Goal: Answer question/provide support: Share knowledge or assist other users

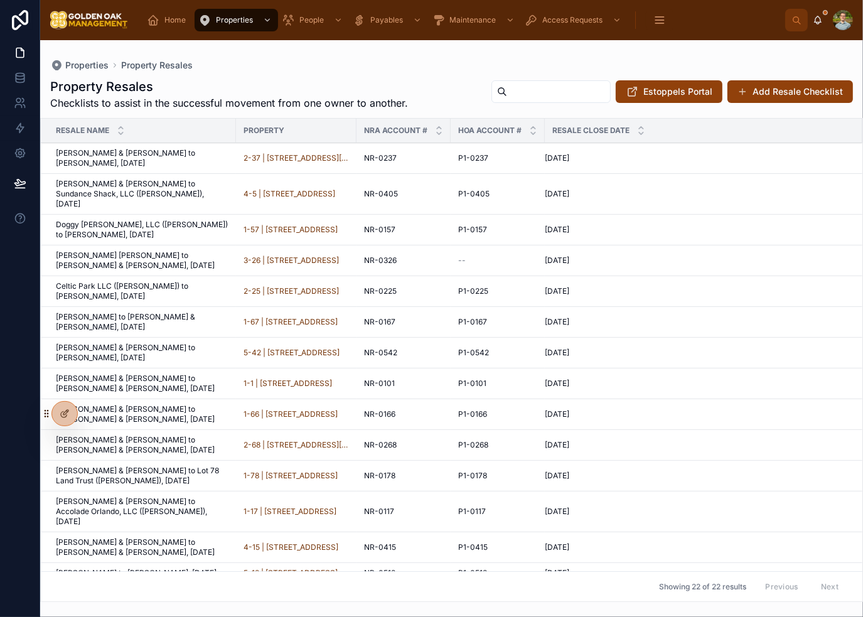
click at [377, 69] on div "Properties Property Resales" at bounding box center [451, 65] width 803 height 10
click at [368, 67] on div "Properties Property Resales" at bounding box center [451, 65] width 803 height 10
click at [173, 250] on span "[PERSON_NAME] [PERSON_NAME] to [PERSON_NAME] & [PERSON_NAME], [DATE]" at bounding box center [142, 260] width 173 height 20
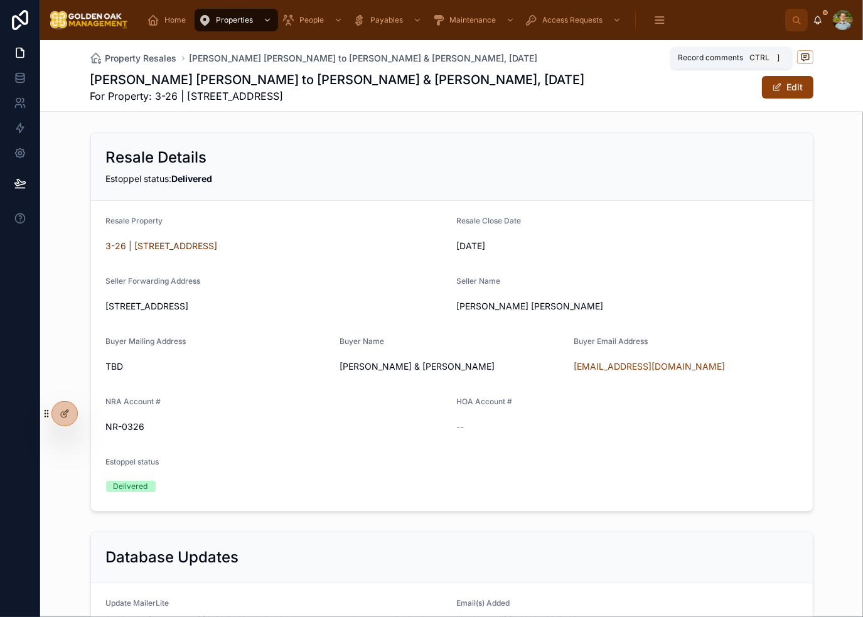
click at [800, 53] on icon at bounding box center [805, 57] width 10 height 10
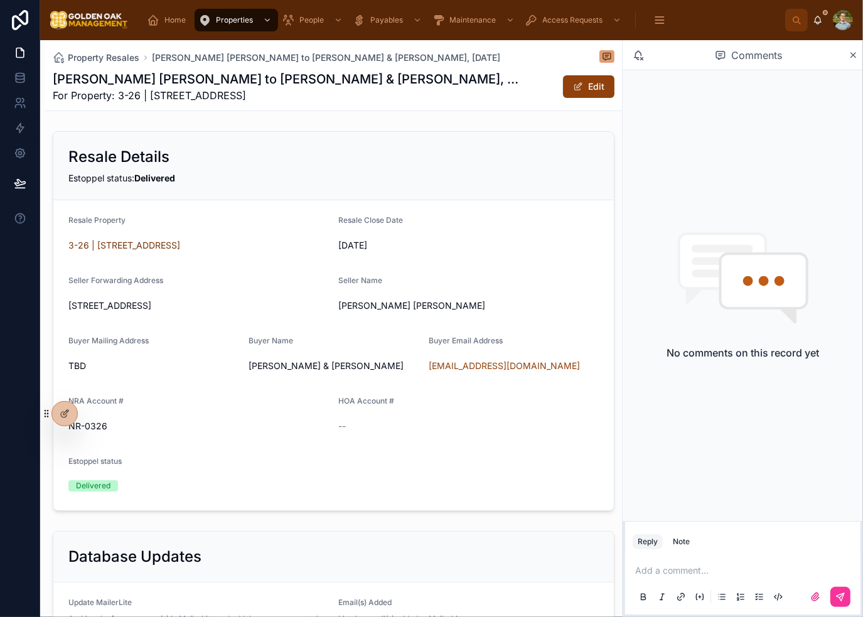
click at [680, 570] on p at bounding box center [745, 570] width 220 height 13
click at [851, 605] on div at bounding box center [743, 596] width 220 height 25
click at [843, 603] on button at bounding box center [840, 597] width 20 height 20
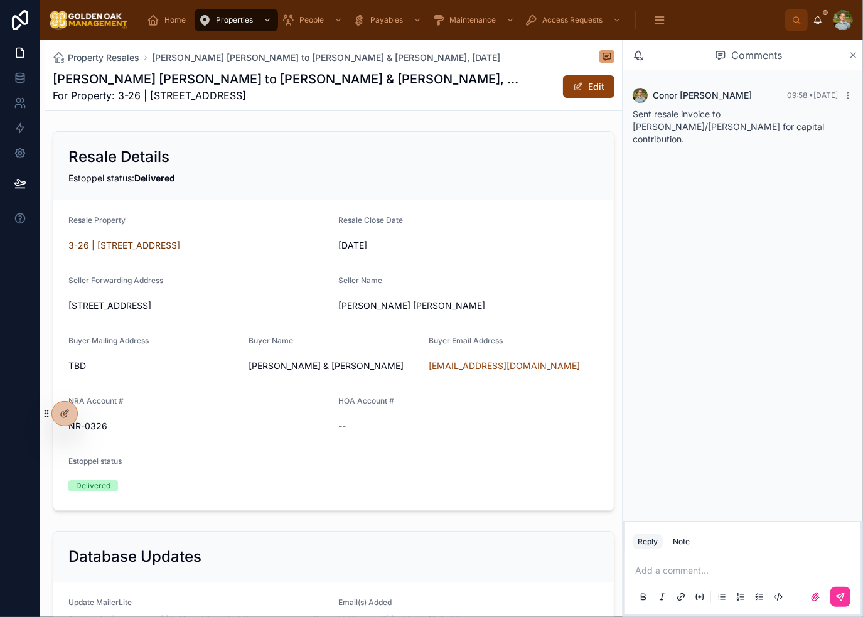
click at [854, 53] on icon at bounding box center [853, 55] width 9 height 10
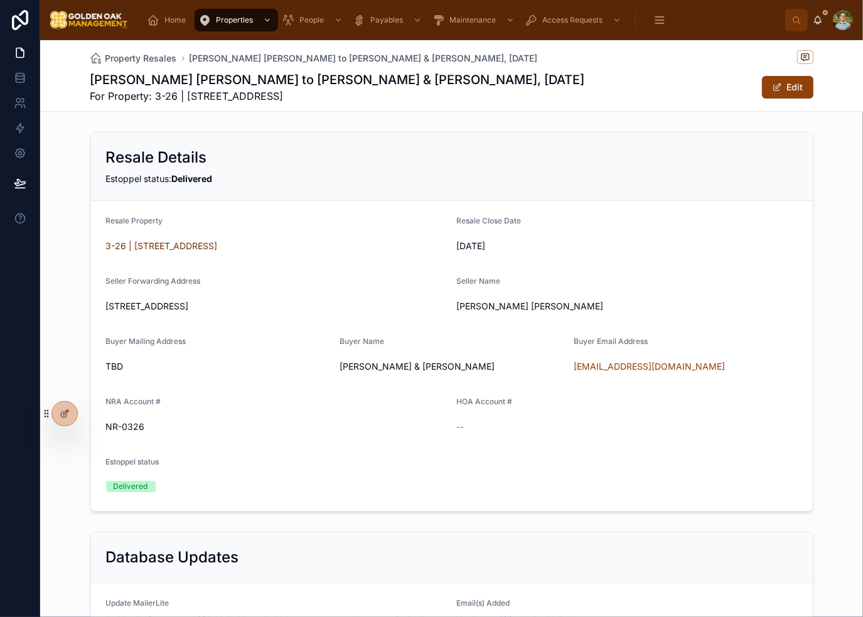
click at [672, 90] on div "[PERSON_NAME] [PERSON_NAME] to [PERSON_NAME] & [PERSON_NAME], [DATE] For Proper…" at bounding box center [451, 87] width 723 height 33
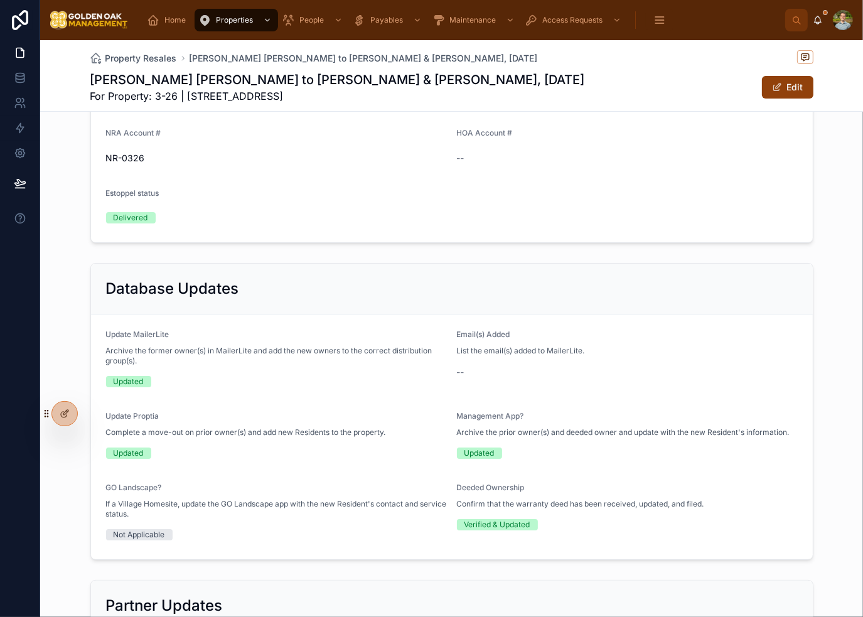
scroll to position [314, 0]
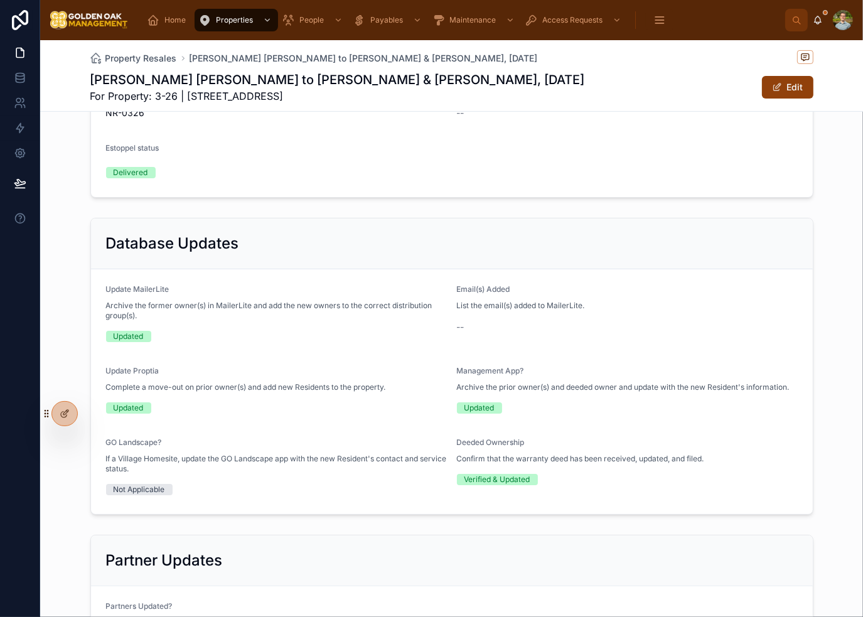
click at [801, 49] on div "Property Resales [PERSON_NAME] [PERSON_NAME] to [PERSON_NAME] & [PERSON_NAME], …" at bounding box center [451, 75] width 723 height 71
click at [800, 52] on icon at bounding box center [805, 57] width 10 height 10
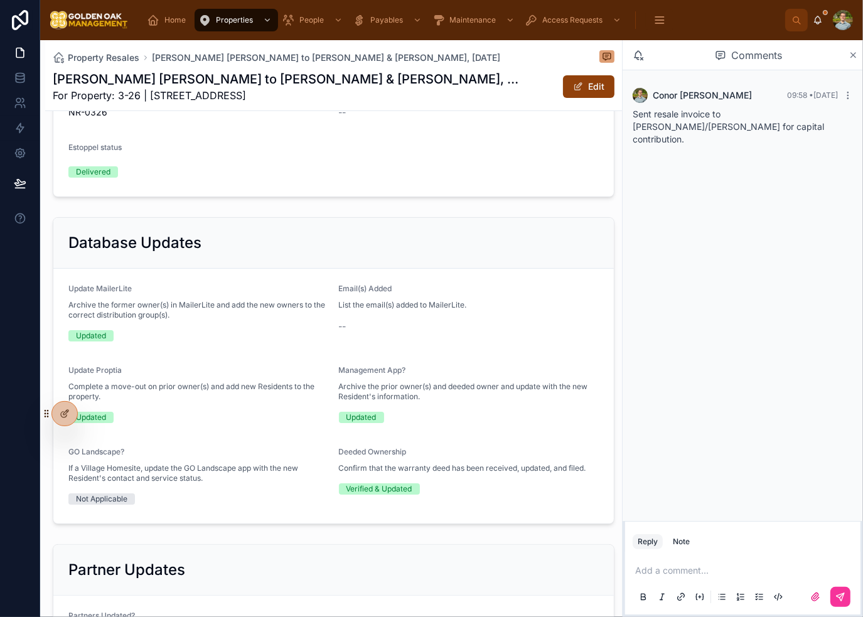
click at [852, 60] on icon at bounding box center [853, 55] width 9 height 10
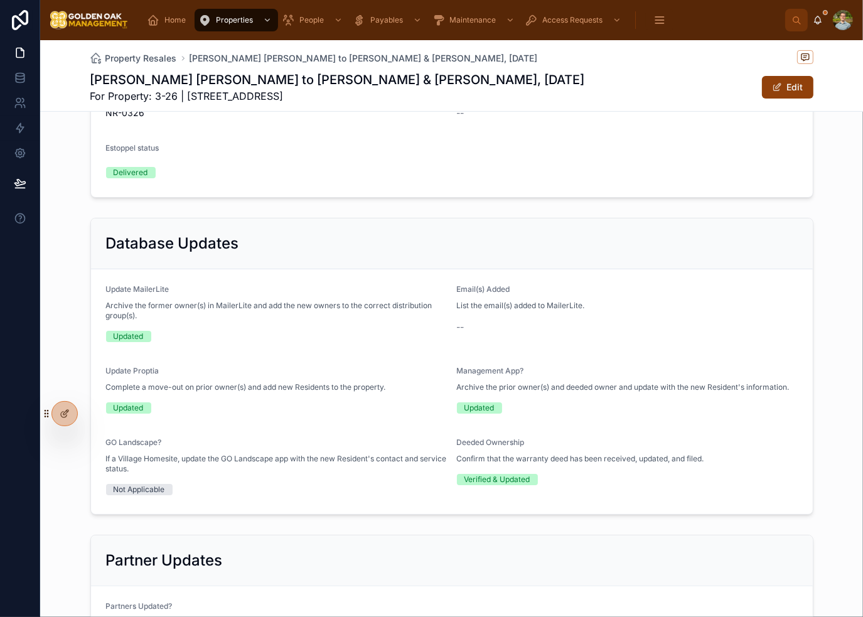
click at [581, 89] on div "[PERSON_NAME] [PERSON_NAME] to [PERSON_NAME] & [PERSON_NAME], [DATE] For Proper…" at bounding box center [451, 87] width 723 height 33
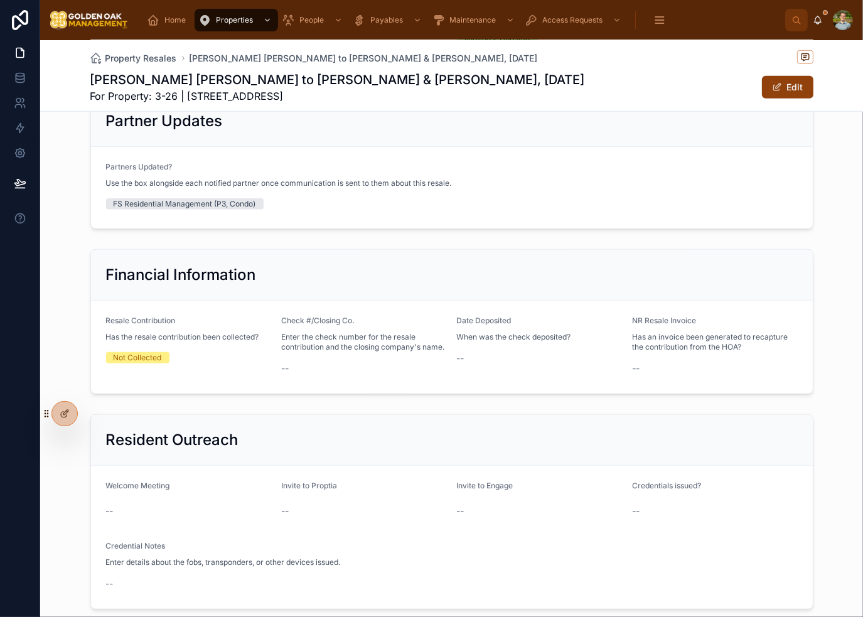
scroll to position [816, 0]
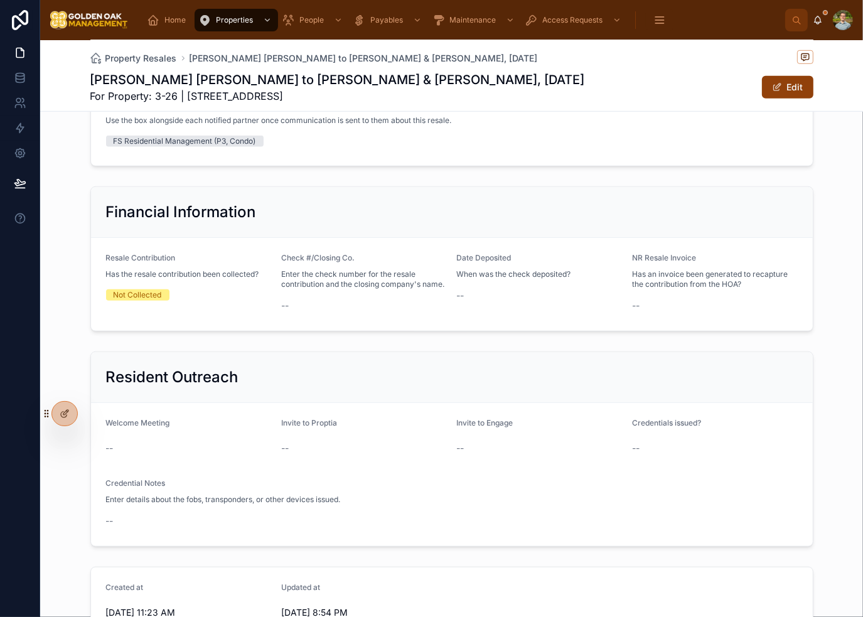
click at [205, 304] on div "Not Collected" at bounding box center [189, 295] width 166 height 19
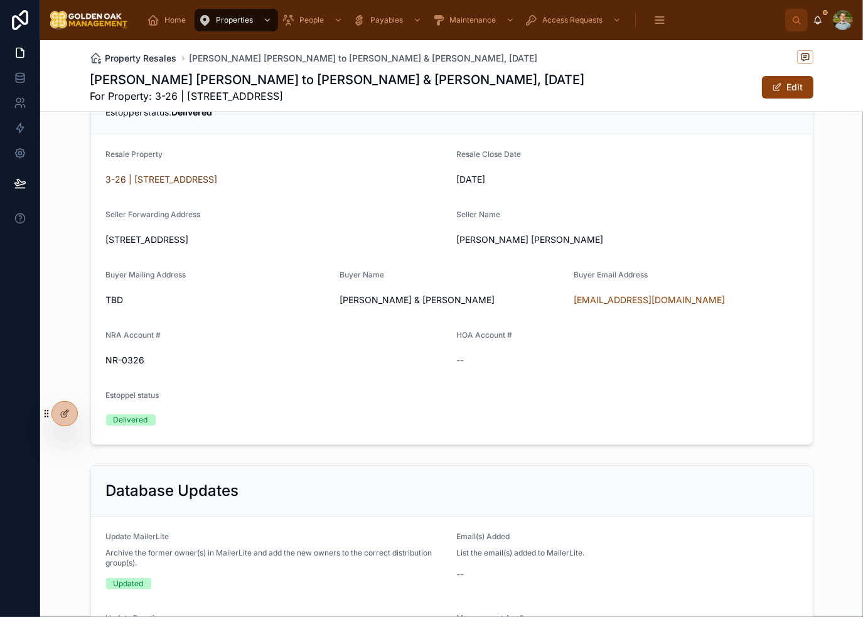
scroll to position [0, 0]
